Goal: Information Seeking & Learning: Stay updated

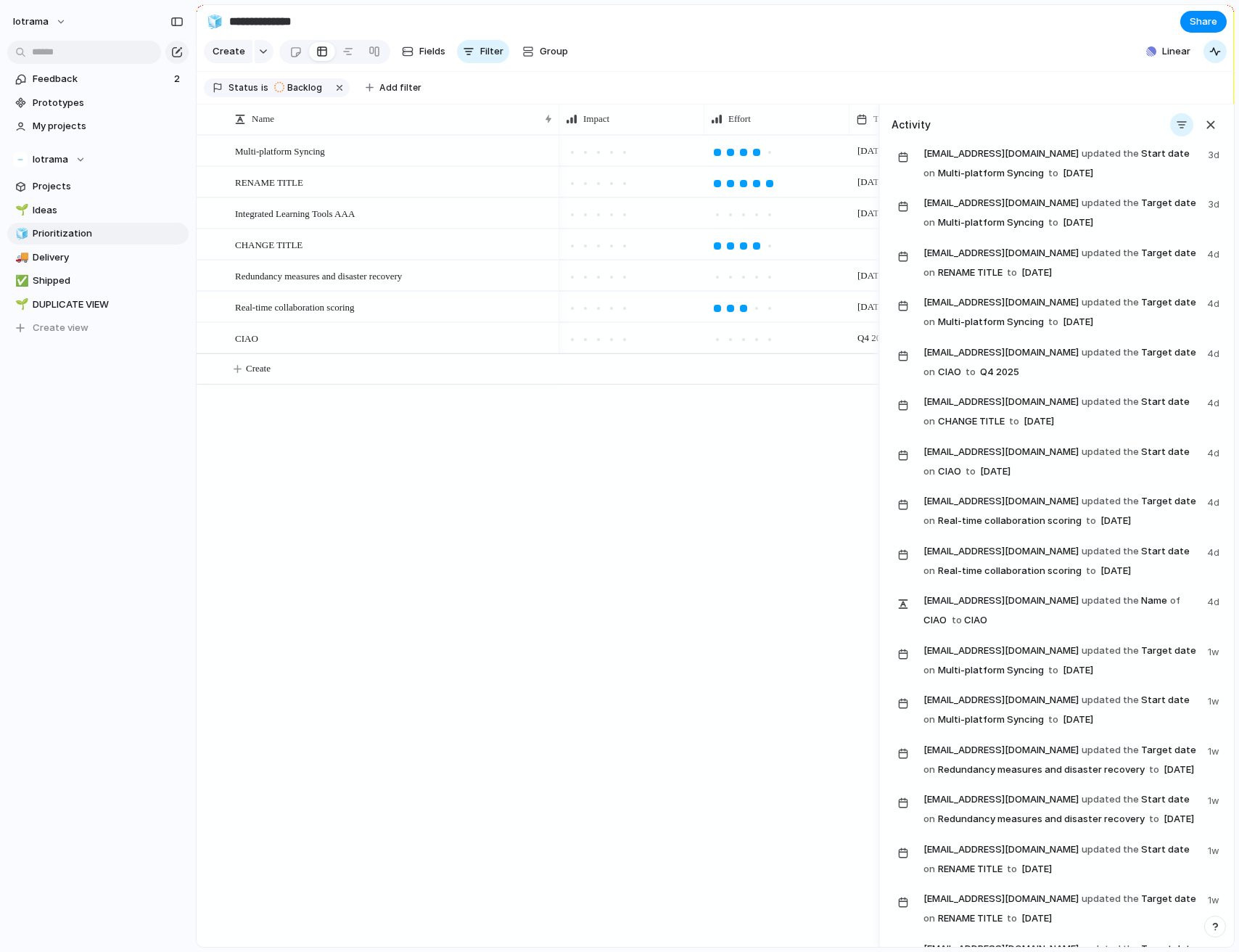
click at [1116, 123] on div "Comments Updates Changes Feedback" at bounding box center [620, 476] width 1239 height 952
drag, startPoint x: 1036, startPoint y: 151, endPoint x: 1067, endPoint y: 151, distance: 31.0
click at [1067, 151] on span "[EMAIL_ADDRESS][DOMAIN_NAME] updated the Start date on Multi-platform Syncing t…" at bounding box center [1061, 165] width 276 height 39
drag, startPoint x: 1113, startPoint y: 176, endPoint x: 957, endPoint y: 146, distance: 158.9
click at [957, 146] on span "[EMAIL_ADDRESS][DOMAIN_NAME] updated the Start date on Multi-platform Syncing t…" at bounding box center [1061, 165] width 276 height 39
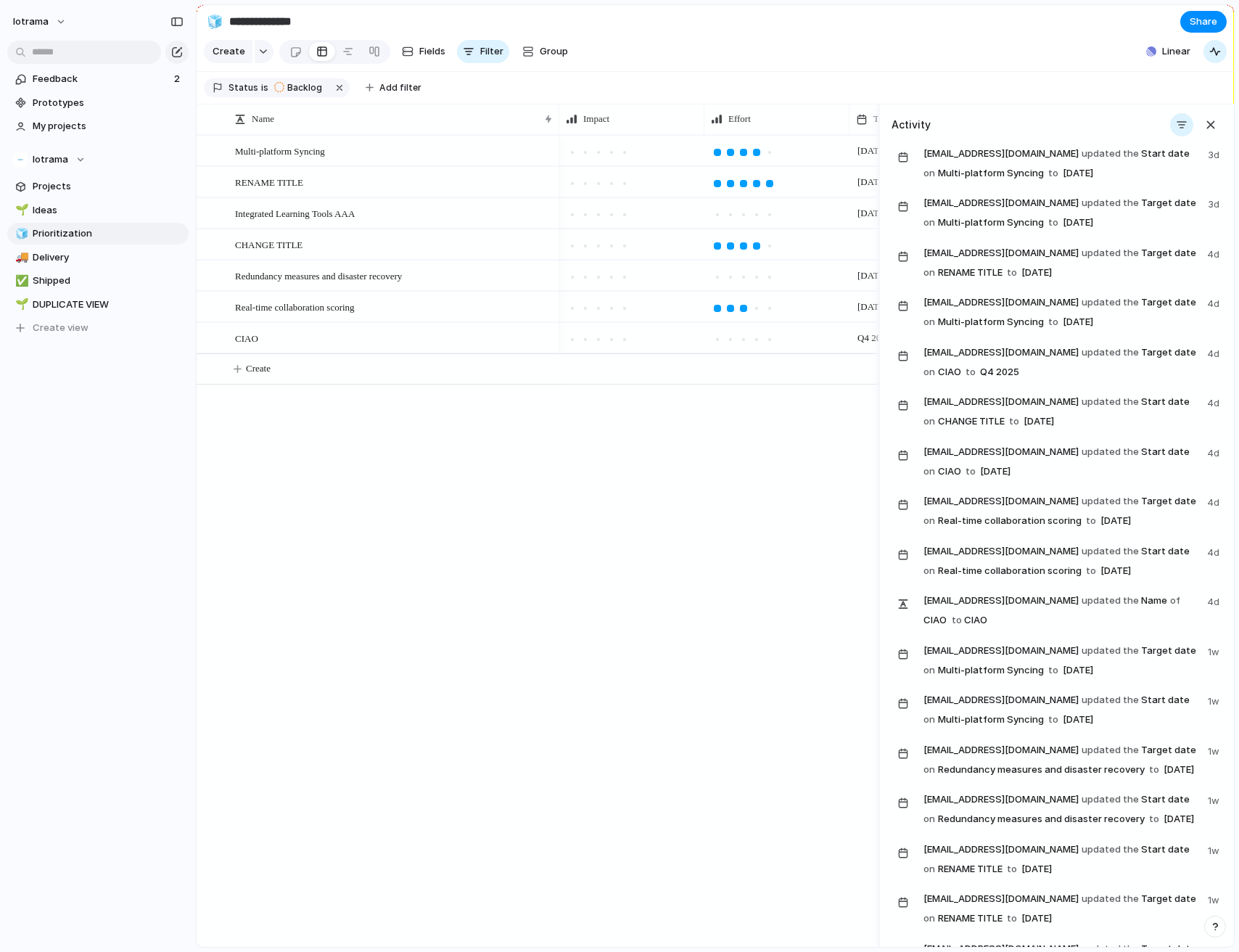
drag, startPoint x: 918, startPoint y: 150, endPoint x: 1128, endPoint y: 172, distance: 211.1
click at [1130, 172] on div "[EMAIL_ADDRESS][DOMAIN_NAME] updated the Start date on Multi-platform Syncing t…" at bounding box center [1057, 170] width 331 height 50
